Goal: Task Accomplishment & Management: Manage account settings

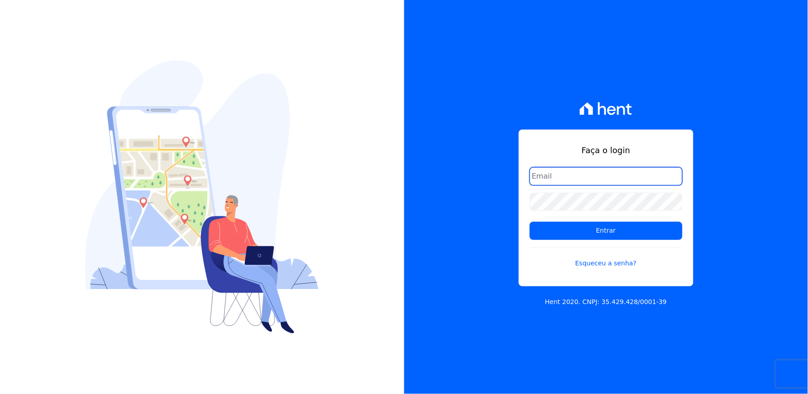
type input "[EMAIL_ADDRESS][DOMAIN_NAME]"
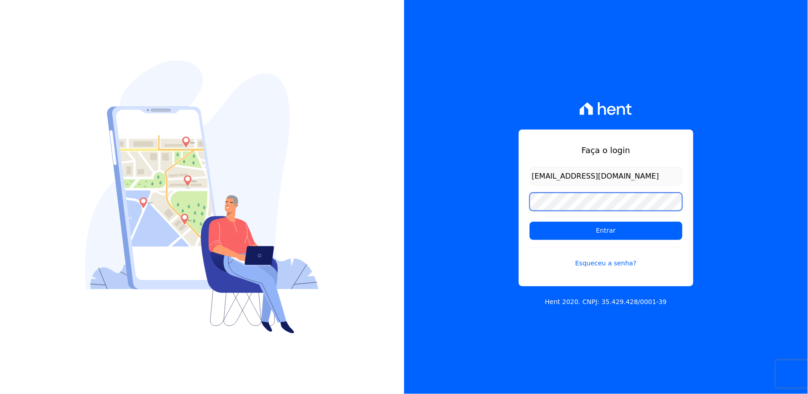
click at [508, 221] on div "Faça o login thayna@graalengenharia.com.br Entrar Esqueceu a senha? Hent 2020. …" at bounding box center [606, 197] width 404 height 394
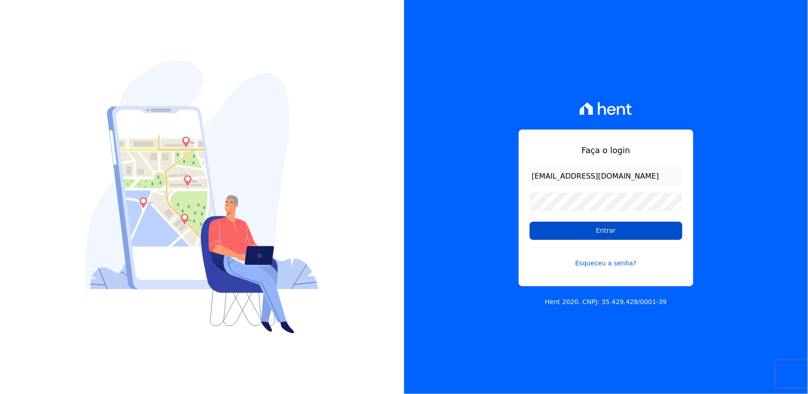
click at [547, 229] on input "Entrar" at bounding box center [605, 231] width 153 height 18
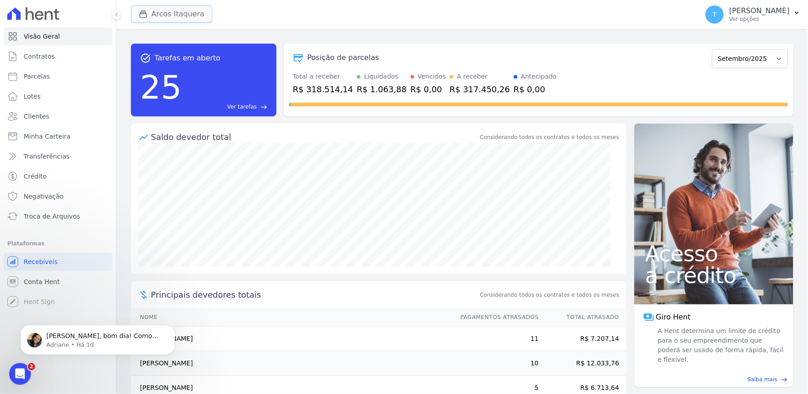
click at [174, 20] on button "Arcos Itaquera" at bounding box center [171, 13] width 81 height 17
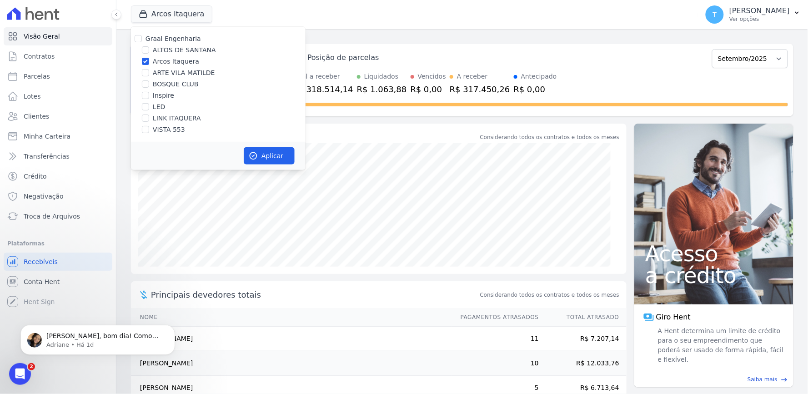
click at [165, 46] on label "ALTOS DE SANTANA" at bounding box center [184, 50] width 63 height 10
click at [149, 46] on input "ALTOS DE SANTANA" at bounding box center [145, 49] width 7 height 7
checkbox input "true"
click at [169, 43] on div "Graal Engenharia" at bounding box center [172, 39] width 55 height 10
click at [170, 43] on div "Graal Engenharia" at bounding box center [172, 39] width 55 height 10
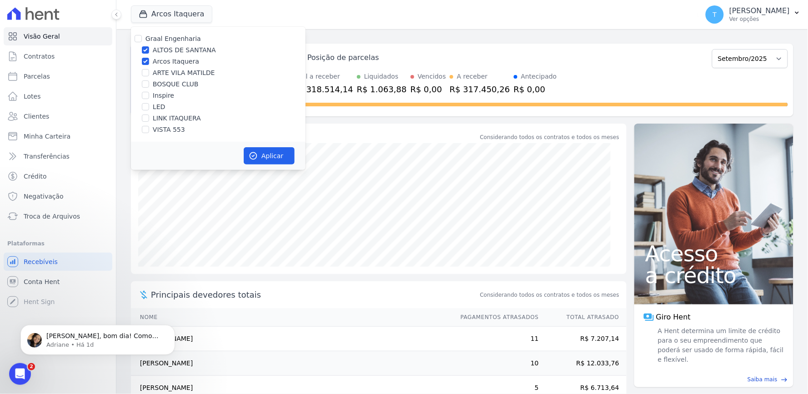
click at [172, 40] on label "Graal Engenharia" at bounding box center [172, 38] width 55 height 7
click at [142, 40] on input "Graal Engenharia" at bounding box center [138, 38] width 7 height 7
checkbox input "true"
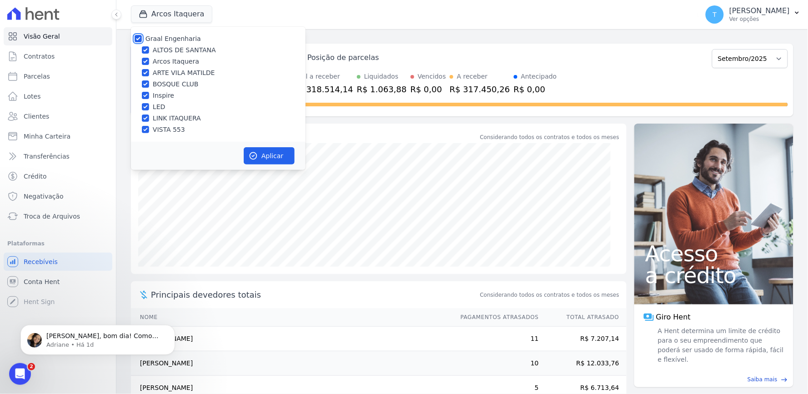
checkbox input "true"
click at [178, 42] on label "Graal Engenharia" at bounding box center [172, 38] width 55 height 7
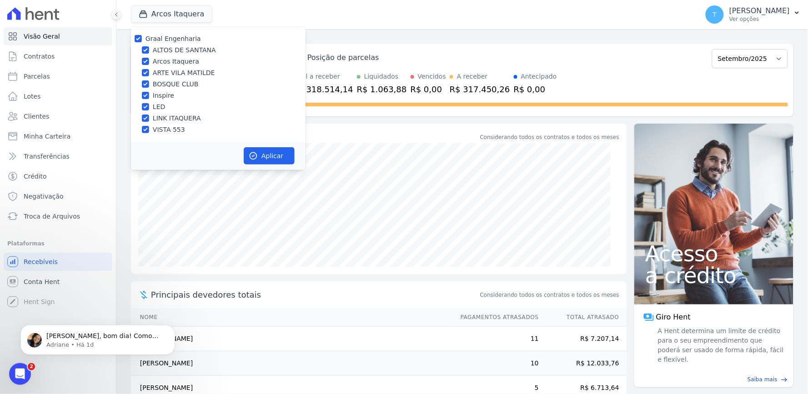
click at [142, 42] on input "Graal Engenharia" at bounding box center [138, 38] width 7 height 7
checkbox input "false"
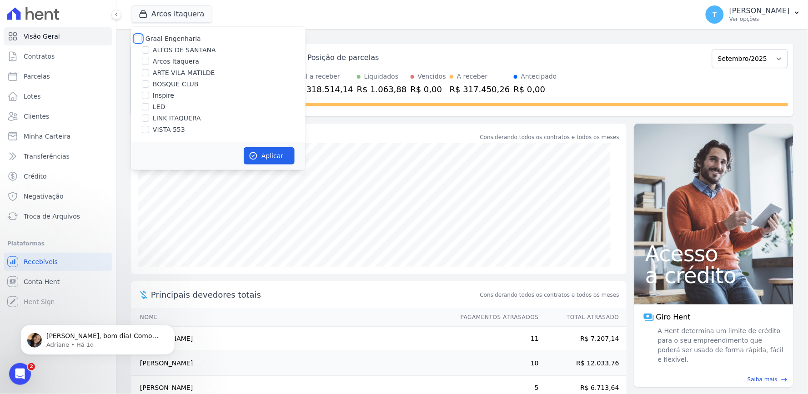
checkbox input "false"
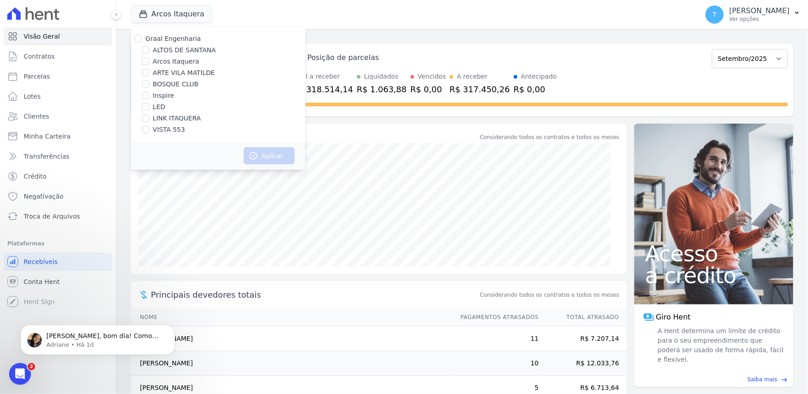
drag, startPoint x: 179, startPoint y: 71, endPoint x: 194, endPoint y: 82, distance: 17.5
click at [179, 71] on label "ARTE VILA MATILDE" at bounding box center [184, 73] width 62 height 10
click at [149, 71] on input "ARTE VILA MATILDE" at bounding box center [145, 72] width 7 height 7
checkbox input "true"
click at [258, 155] on button "Aplicar" at bounding box center [269, 155] width 51 height 17
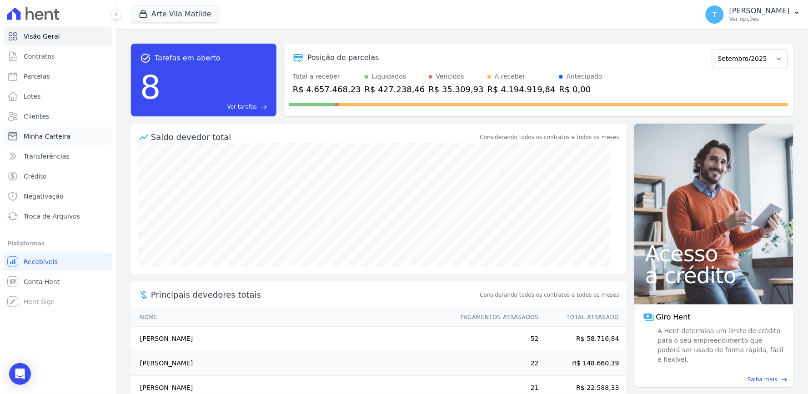
click at [52, 133] on span "Minha Carteira" at bounding box center [47, 136] width 47 height 9
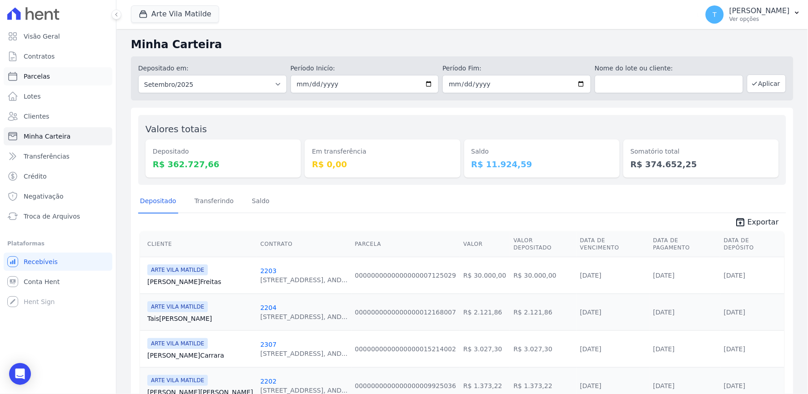
click at [58, 73] on link "Parcelas" at bounding box center [58, 76] width 109 height 18
select select
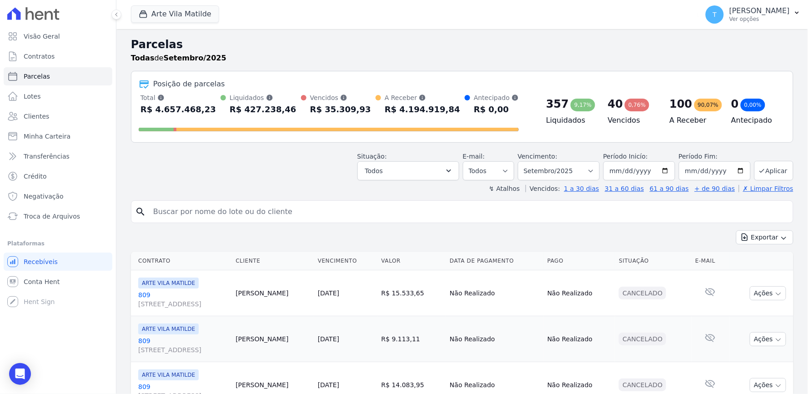
click at [300, 209] on input "search" at bounding box center [468, 212] width 641 height 18
type input "vitor lare"
click at [296, 206] on input "vitor lare" at bounding box center [468, 212] width 641 height 18
select select
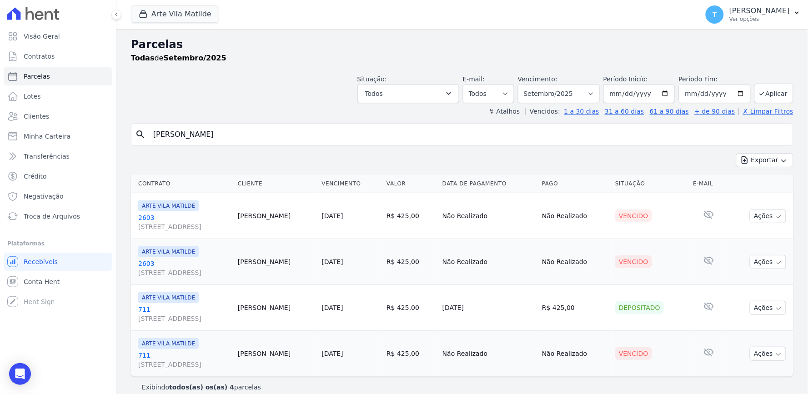
scroll to position [10, 0]
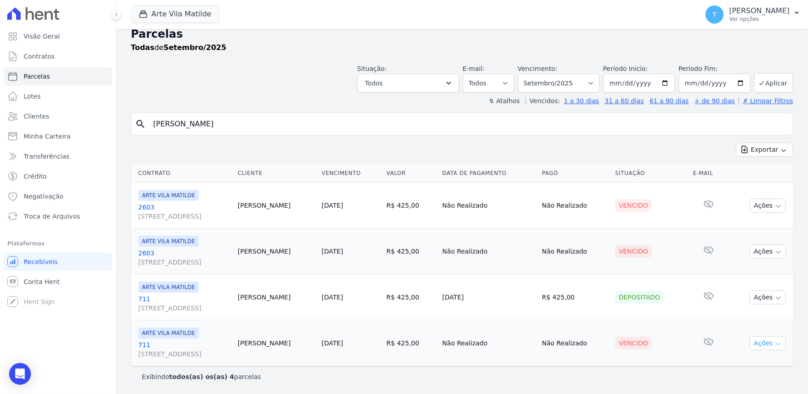
click at [758, 342] on button "Ações" at bounding box center [767, 343] width 36 height 14
click at [21, 368] on div "Open Intercom Messenger" at bounding box center [20, 374] width 24 height 24
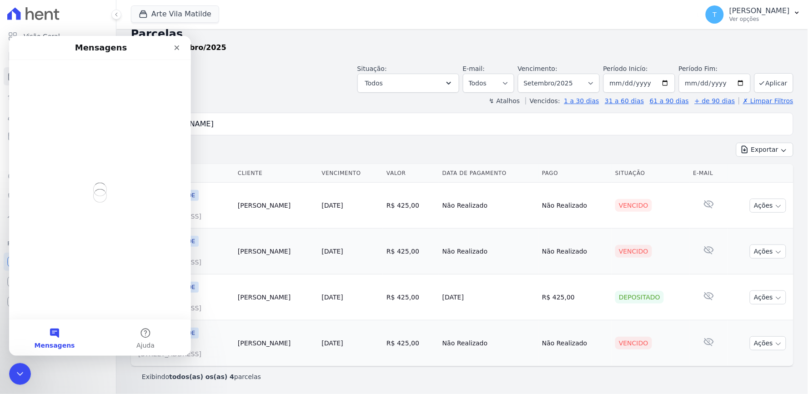
scroll to position [0, 0]
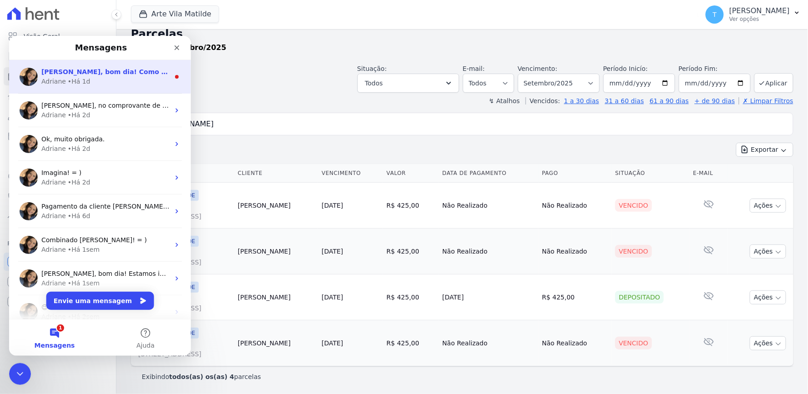
click at [97, 83] on div "Adriane • Há 1d" at bounding box center [105, 81] width 128 height 10
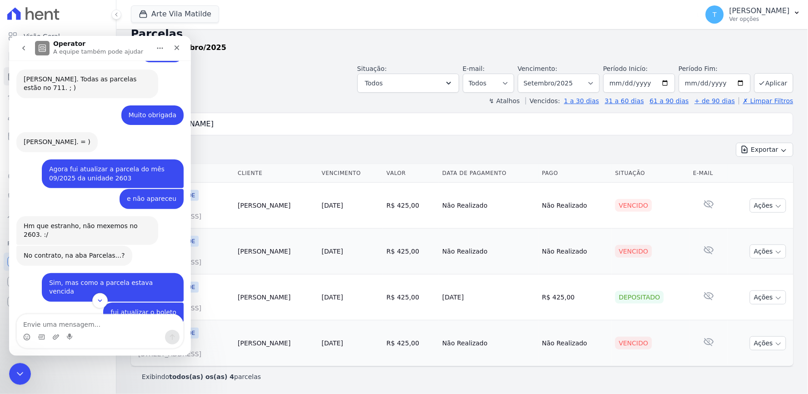
scroll to position [981, 0]
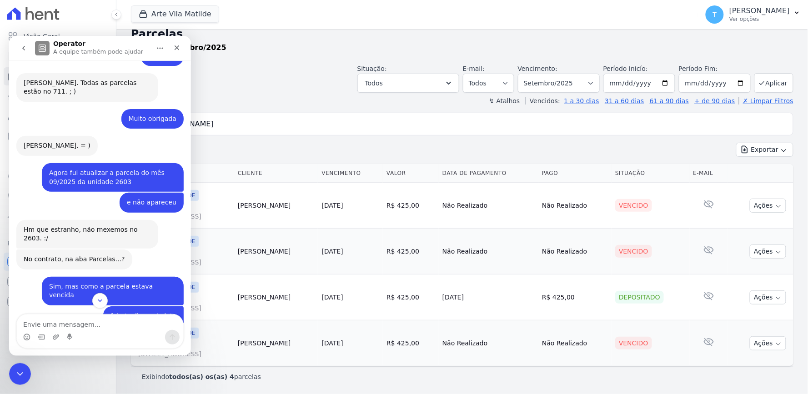
click at [318, 91] on div "Situação: Agendado Em Aberto Pago Processando Cancelado Vencido Transferindo De…" at bounding box center [462, 76] width 662 height 32
click at [25, 369] on div "Encerramento do Messenger da Intercom" at bounding box center [19, 373] width 22 height 22
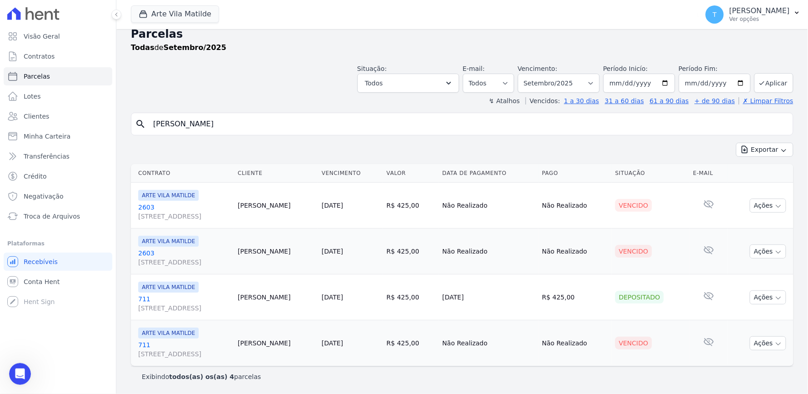
scroll to position [1384, 0]
click at [149, 255] on link "2603 Avenida Angélica, 2248, ANDAR 11, Consolação" at bounding box center [184, 258] width 92 height 18
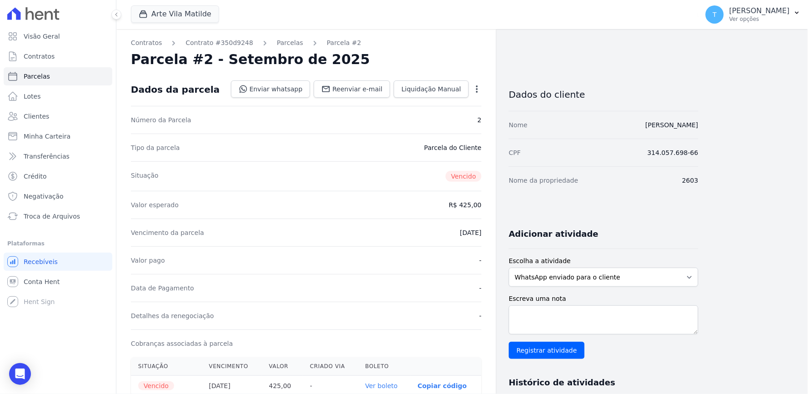
click at [478, 91] on icon "button" at bounding box center [476, 89] width 9 height 9
click at [421, 105] on link "Alterar" at bounding box center [438, 101] width 80 height 16
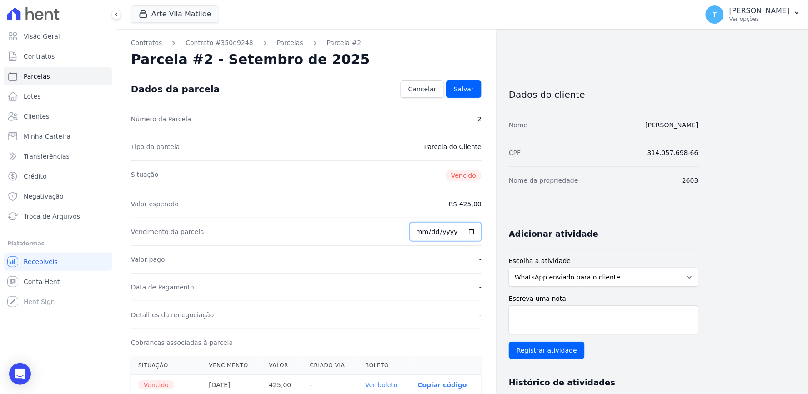
click at [424, 232] on input "2025-09-20" at bounding box center [445, 231] width 72 height 19
type input "2025-09-26"
click at [469, 91] on span "Salvar" at bounding box center [464, 89] width 20 height 9
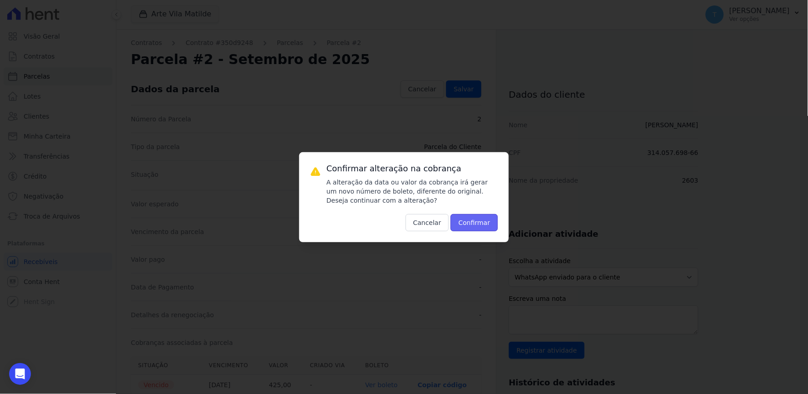
click at [468, 224] on button "Confirmar" at bounding box center [473, 222] width 47 height 17
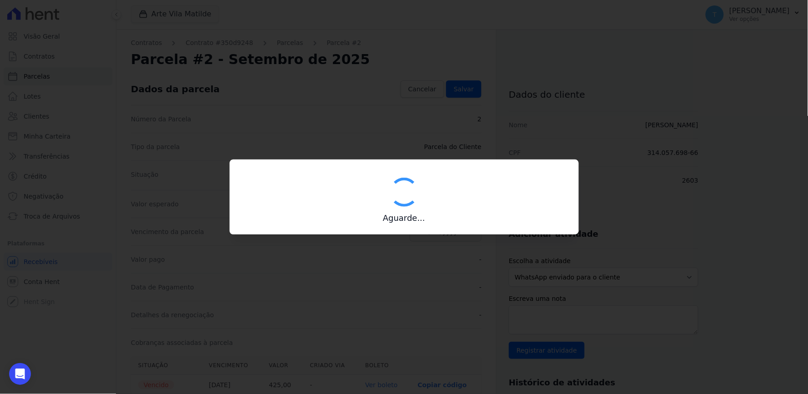
type input "00190000090335103300000642911176512100000042500"
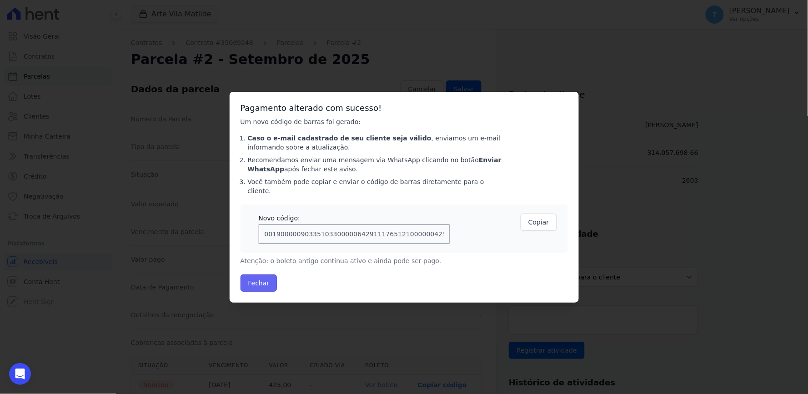
click at [266, 278] on button "Fechar" at bounding box center [258, 282] width 37 height 17
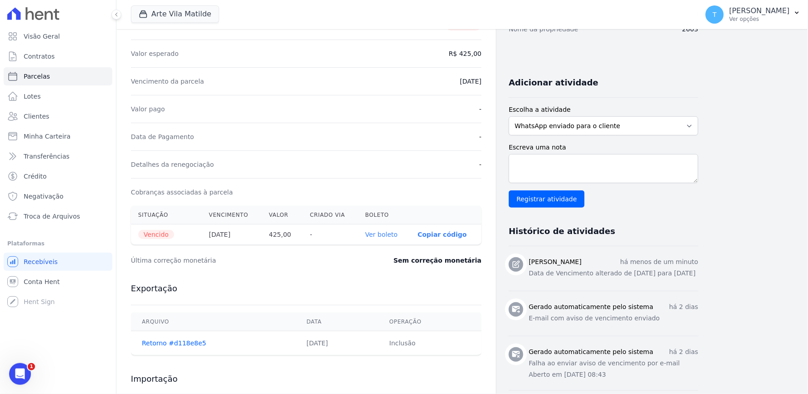
click at [394, 231] on link "Ver boleto" at bounding box center [381, 234] width 32 height 7
